Goal: Information Seeking & Learning: Learn about a topic

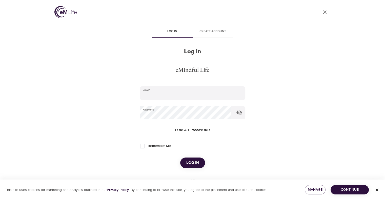
type input "[EMAIL_ADDRESS][DOMAIN_NAME]"
click at [196, 164] on span "Log in" at bounding box center [193, 163] width 13 height 7
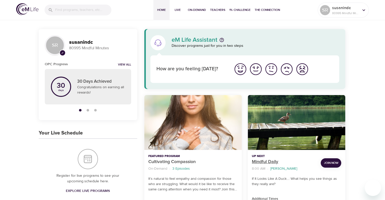
click at [273, 162] on p "Mindful Daily" at bounding box center [284, 162] width 65 height 7
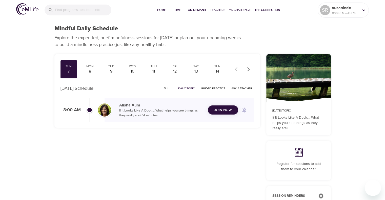
checkbox input "true"
click at [88, 65] on div "Mon" at bounding box center [90, 66] width 13 height 4
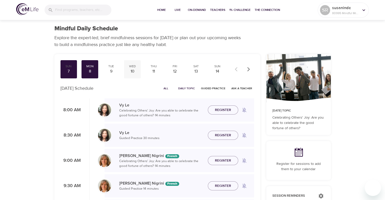
click at [127, 72] on div "10" at bounding box center [132, 72] width 13 height 6
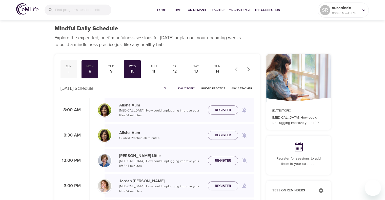
click at [67, 69] on div "7" at bounding box center [69, 72] width 13 height 6
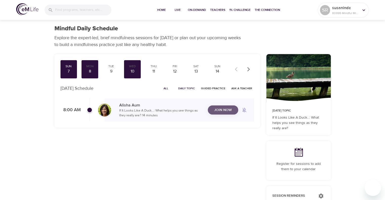
click at [217, 109] on span "Join Now" at bounding box center [223, 110] width 18 height 6
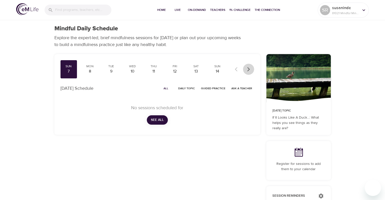
click at [249, 73] on button "button" at bounding box center [248, 69] width 11 height 11
click at [128, 69] on div "17" at bounding box center [132, 72] width 13 height 6
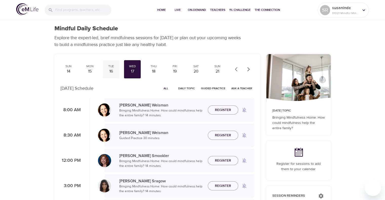
click at [113, 69] on div "16" at bounding box center [111, 72] width 13 height 6
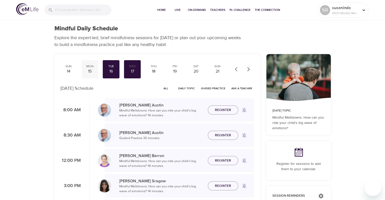
click at [90, 73] on div "15" at bounding box center [90, 72] width 13 height 6
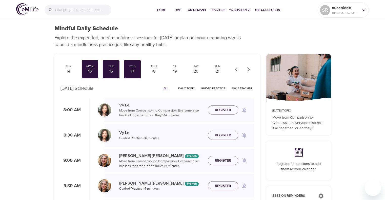
click at [188, 88] on span "Daily Topic" at bounding box center [186, 88] width 17 height 5
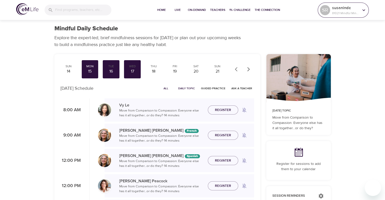
click at [366, 13] on icon at bounding box center [364, 10] width 6 height 6
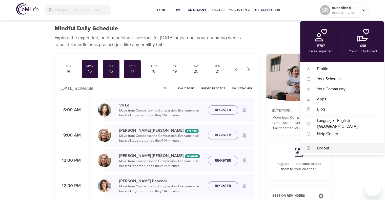
click at [320, 153] on div "Logout" at bounding box center [343, 148] width 84 height 10
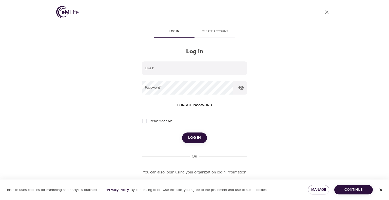
type input "[EMAIL_ADDRESS][DOMAIN_NAME]"
